Goal: Navigation & Orientation: Understand site structure

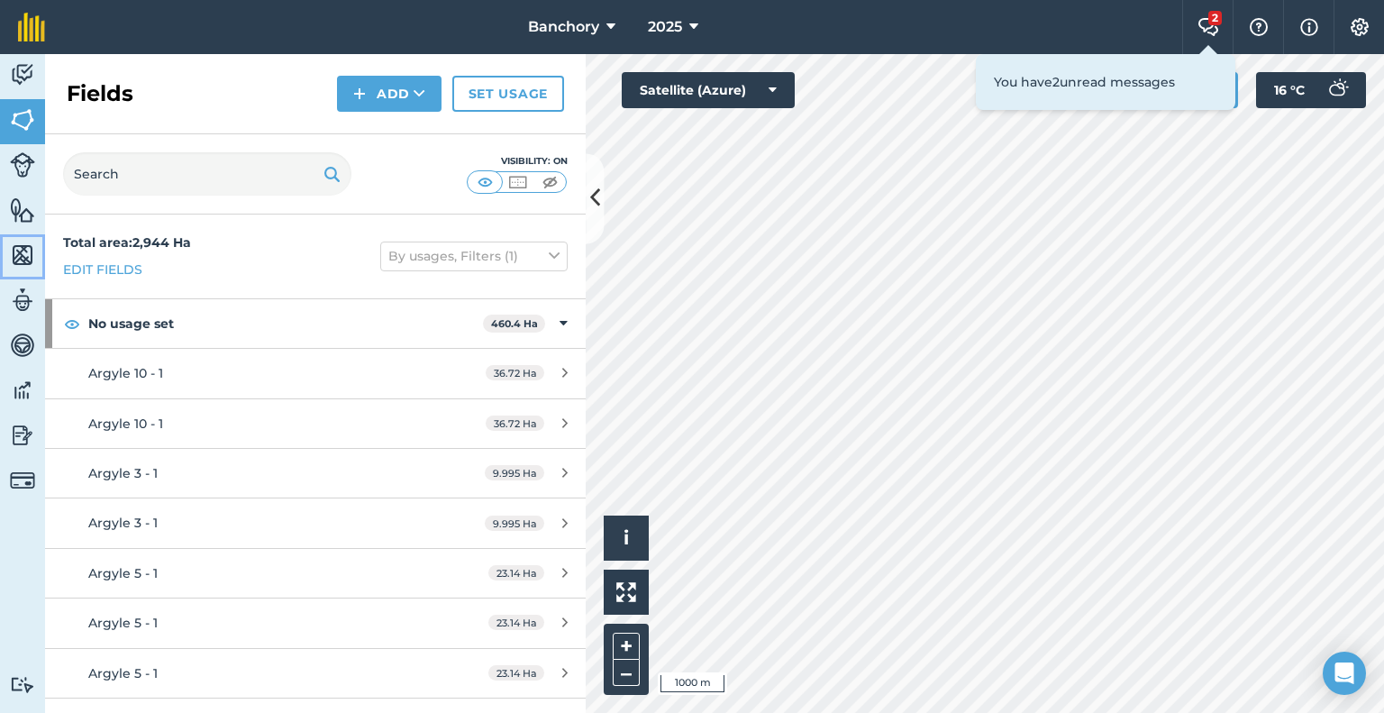
click at [28, 245] on img at bounding box center [22, 255] width 25 height 27
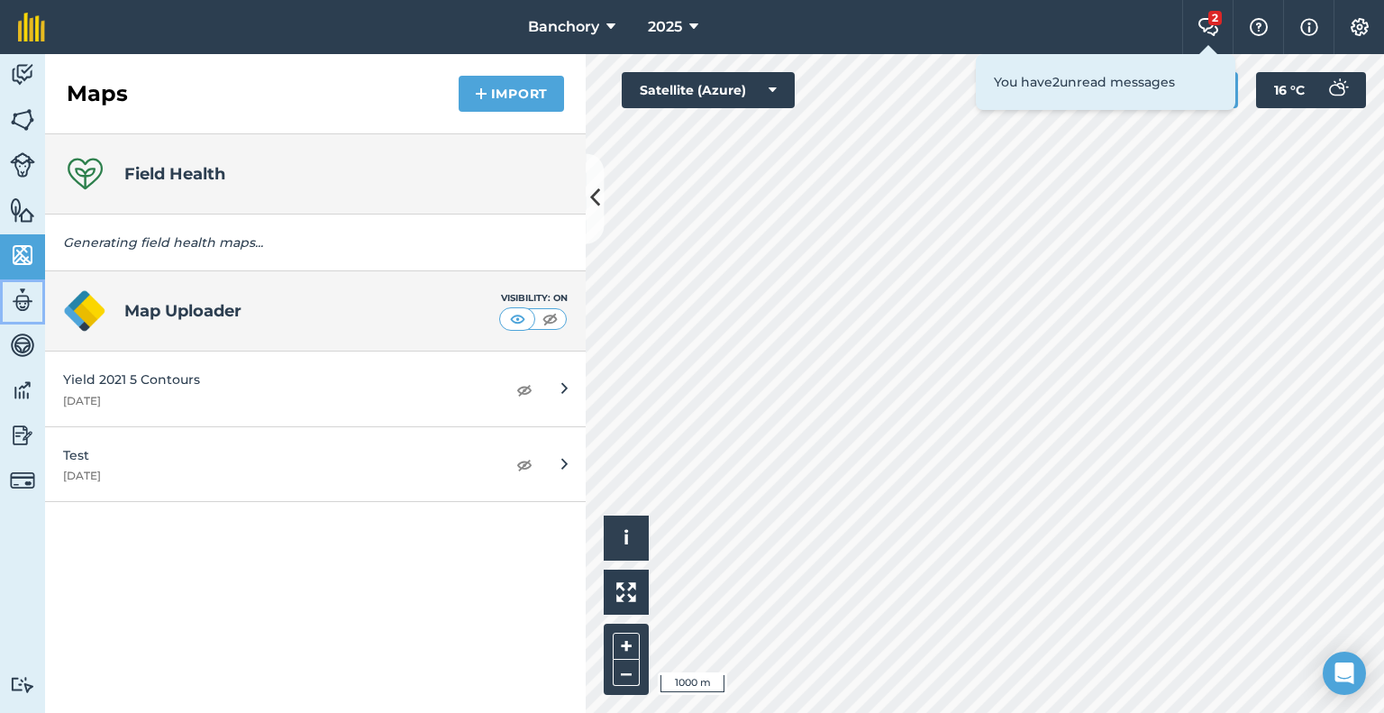
click at [23, 298] on img at bounding box center [22, 300] width 25 height 27
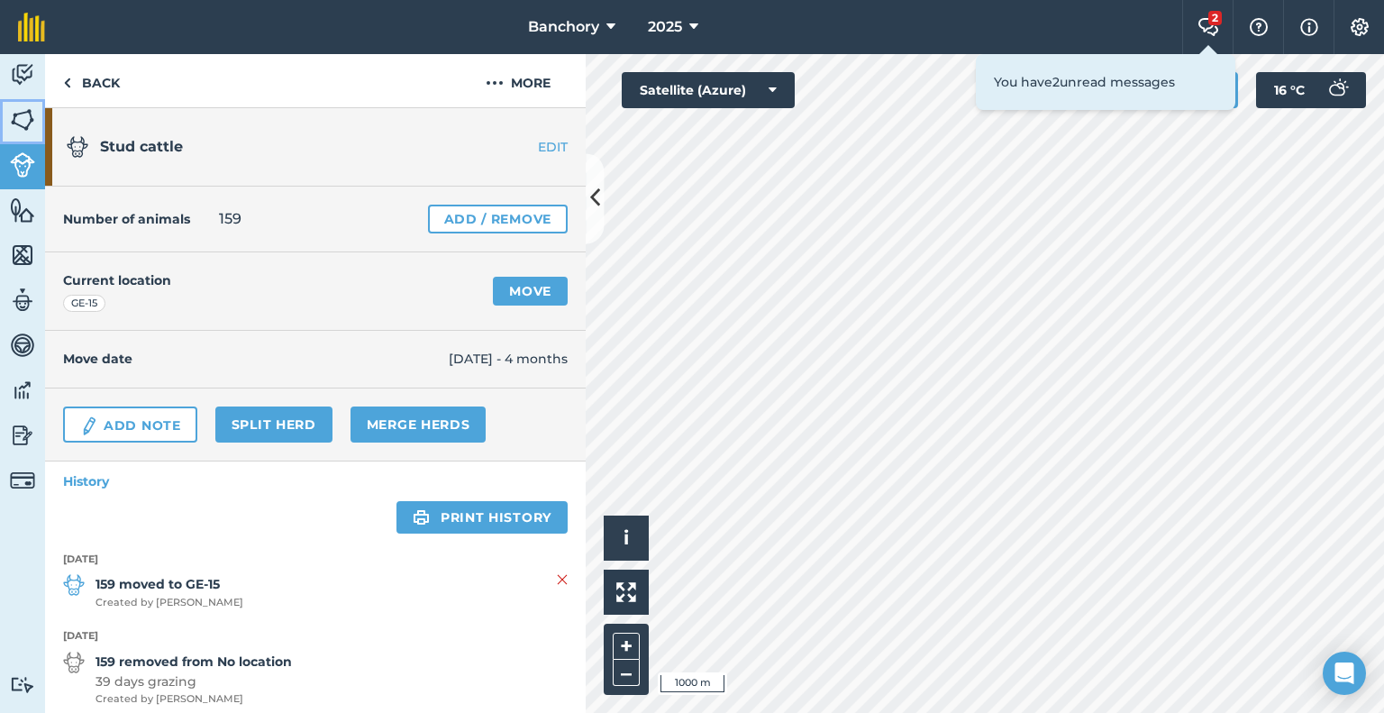
click at [33, 125] on img at bounding box center [22, 119] width 25 height 27
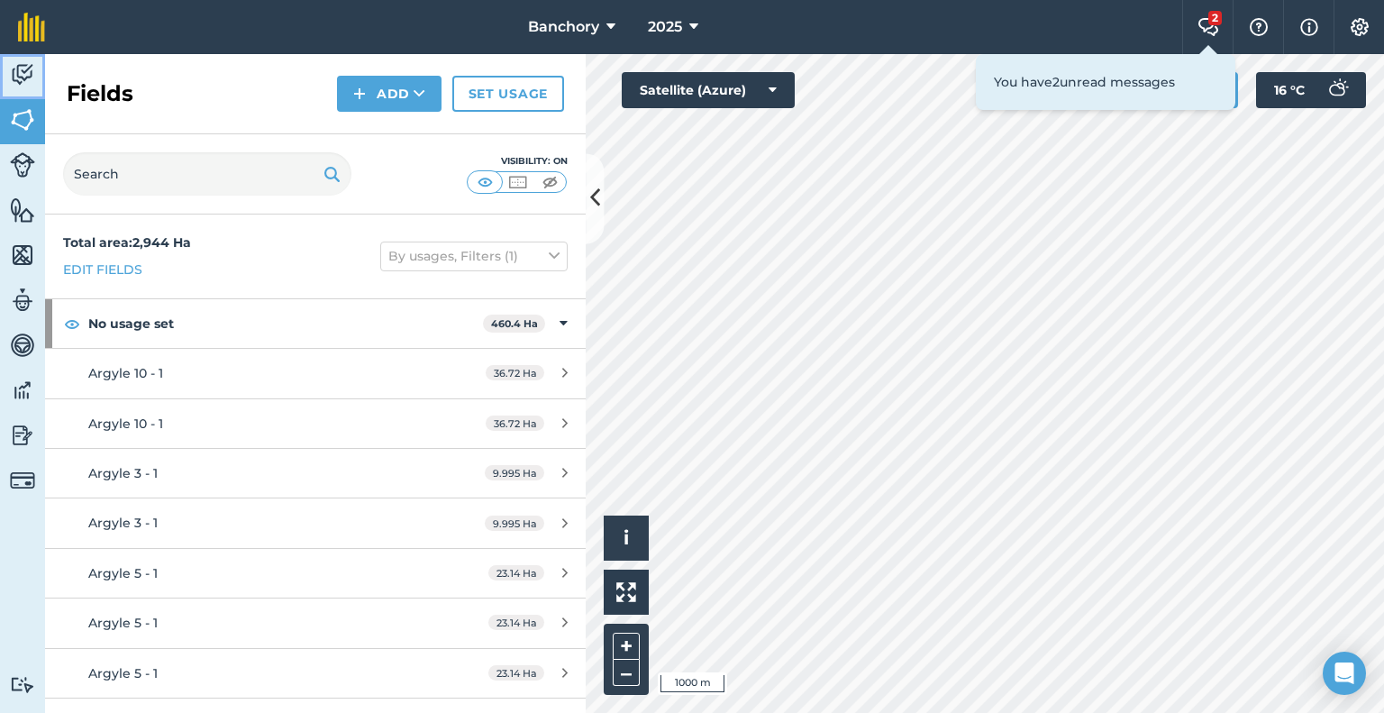
click at [29, 78] on img at bounding box center [22, 74] width 25 height 27
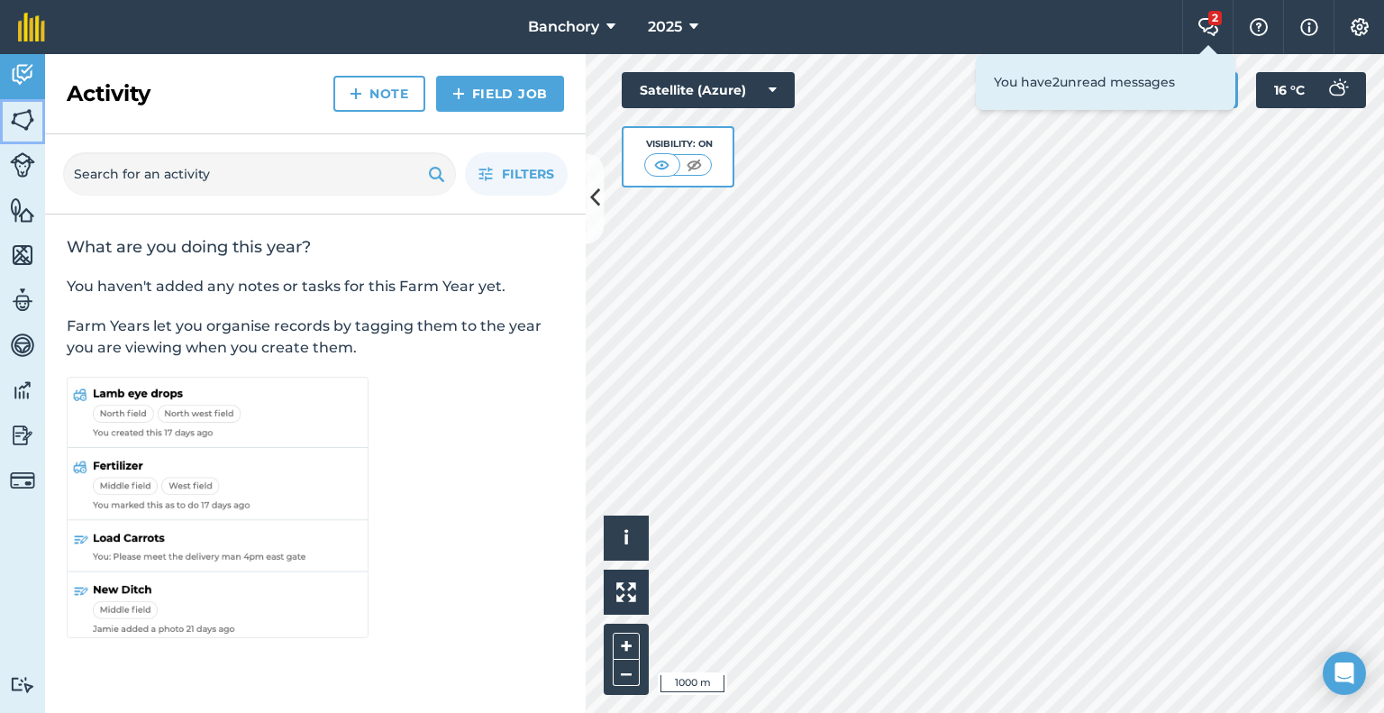
click at [27, 123] on img at bounding box center [22, 119] width 25 height 27
